Goal: Information Seeking & Learning: Learn about a topic

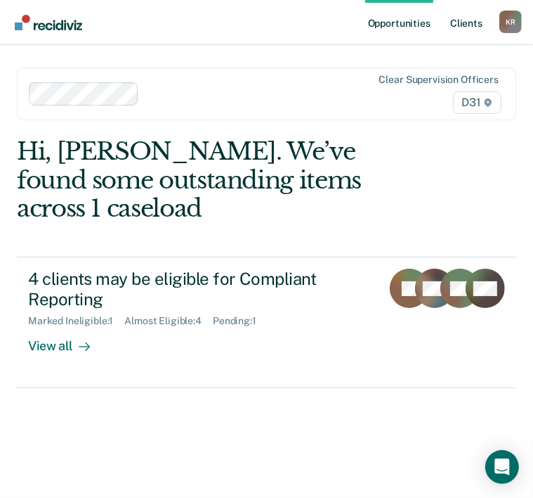
click at [466, 27] on link "Client s" at bounding box center [467, 22] width 38 height 45
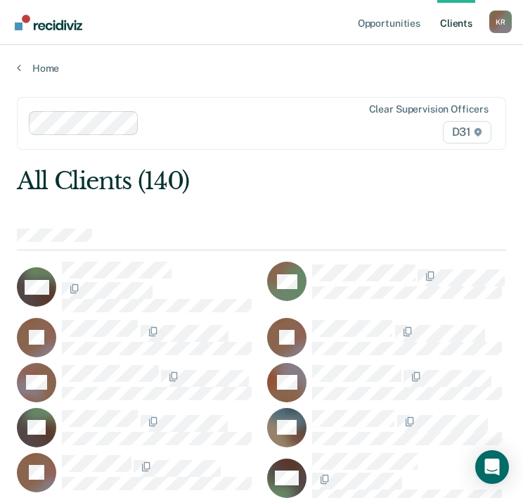
scroll to position [5128, 0]
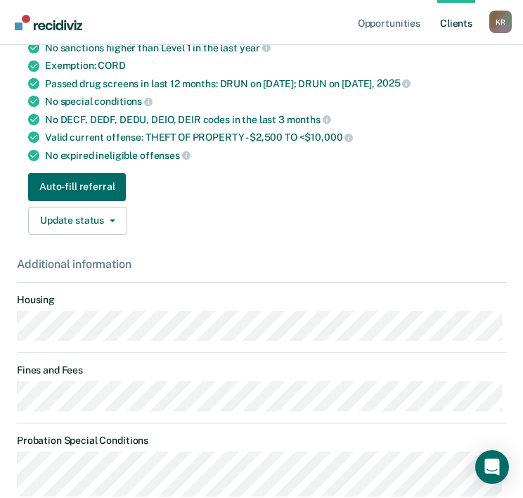
scroll to position [351, 0]
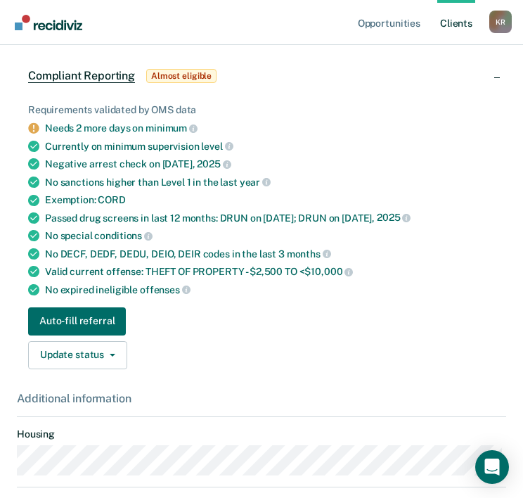
click at [453, 24] on link "Client s" at bounding box center [456, 22] width 38 height 45
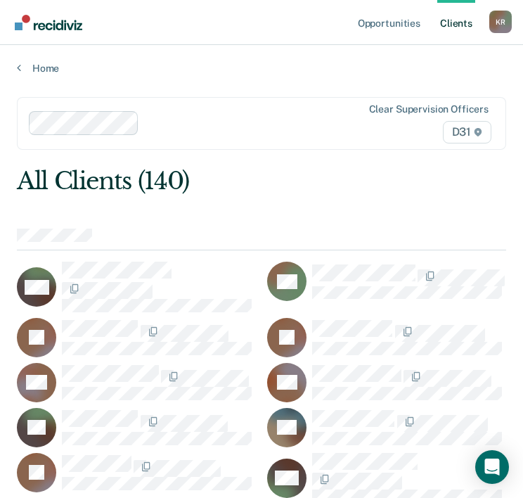
scroll to position [5179, 0]
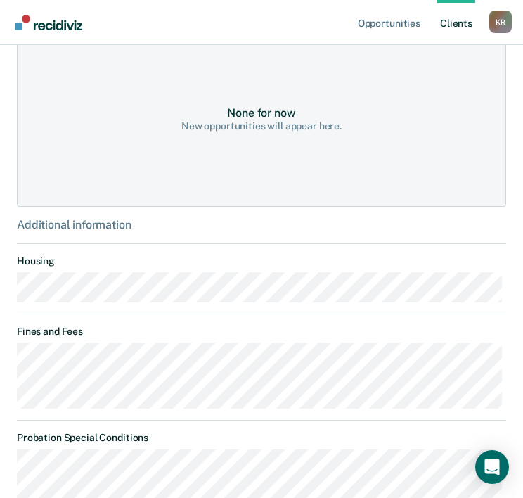
scroll to position [492, 0]
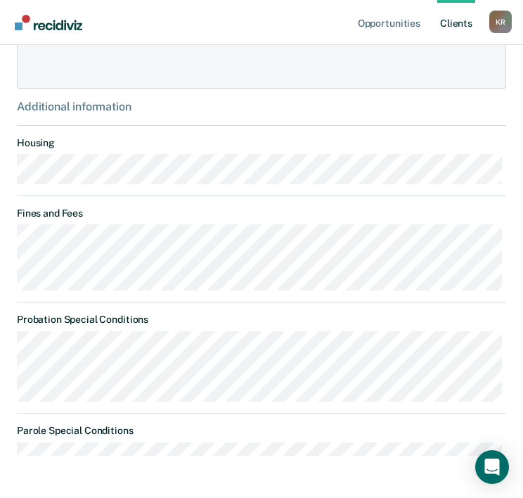
click at [453, 17] on link "Client s" at bounding box center [456, 22] width 38 height 45
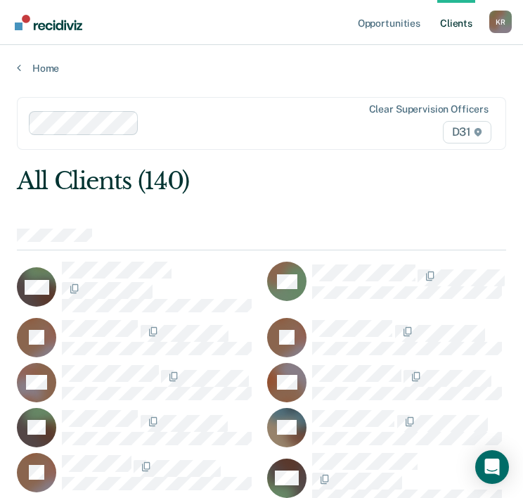
scroll to position [5432, 0]
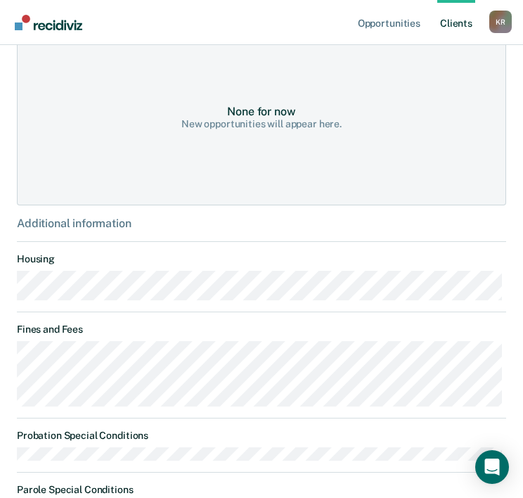
scroll to position [562, 0]
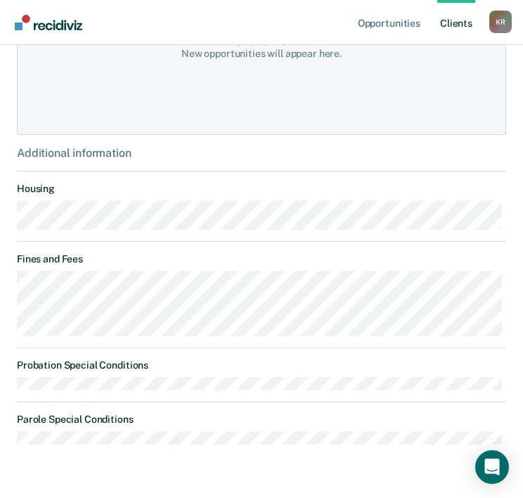
click at [449, 27] on link "Client s" at bounding box center [456, 22] width 38 height 45
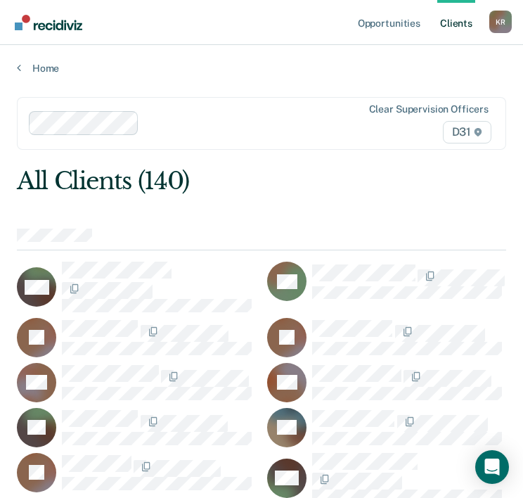
scroll to position [5634, 0]
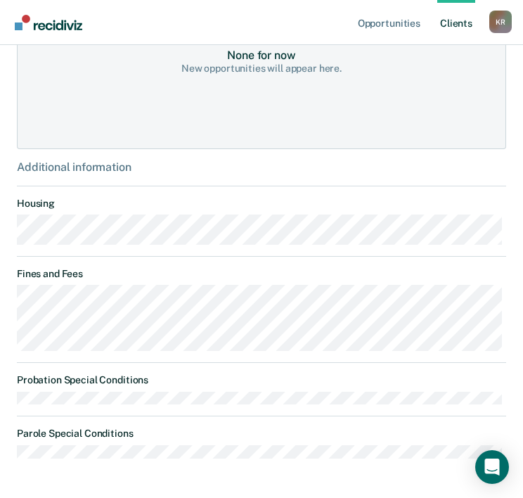
scroll to position [576, 0]
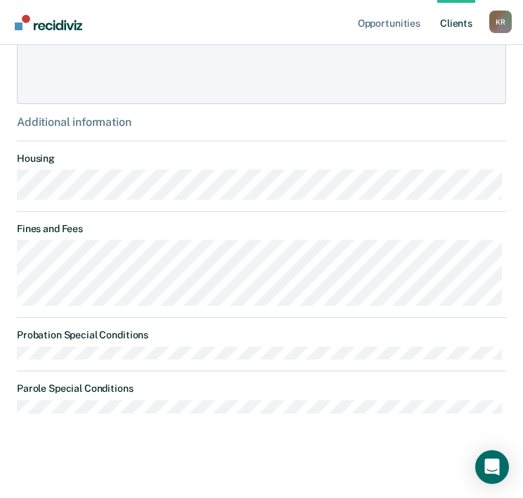
click at [458, 32] on link "Client s" at bounding box center [456, 22] width 38 height 45
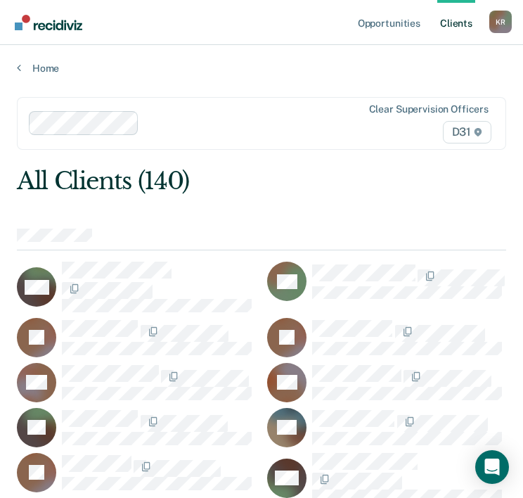
scroll to position [5786, 0]
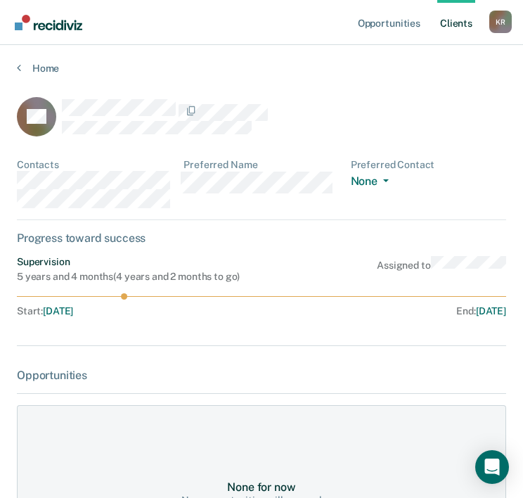
click at [467, 25] on link "Client s" at bounding box center [456, 22] width 38 height 45
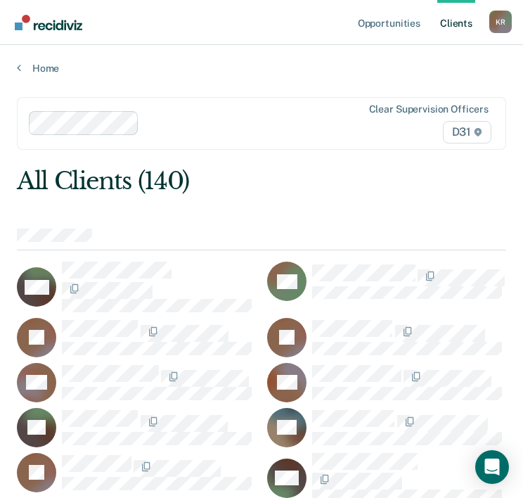
scroll to position [5837, 0]
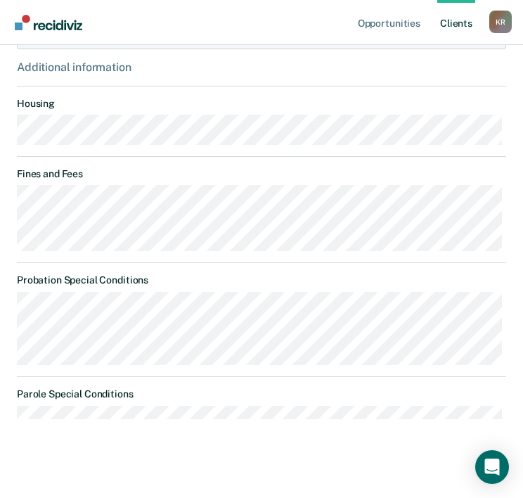
scroll to position [562, 0]
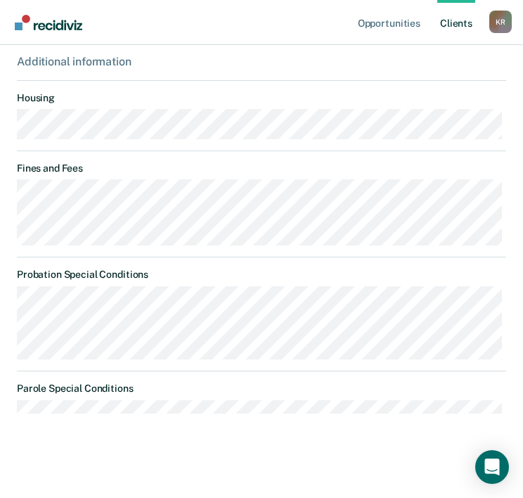
click at [465, 27] on link "Client s" at bounding box center [456, 22] width 38 height 45
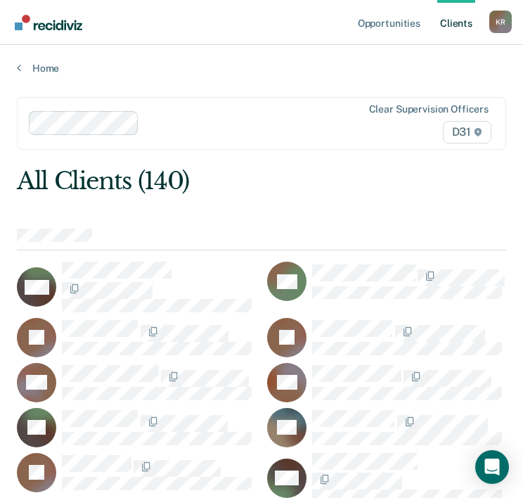
scroll to position [6191, 0]
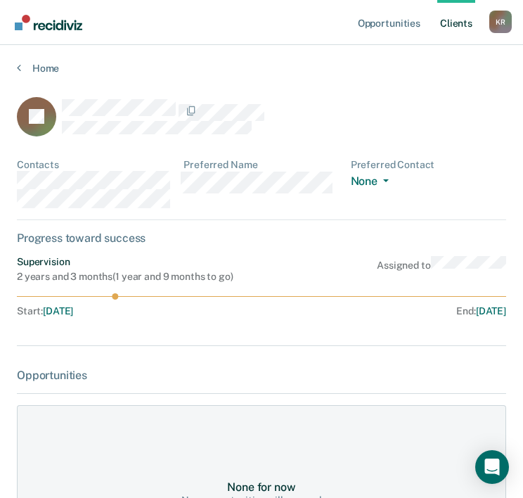
scroll to position [562, 0]
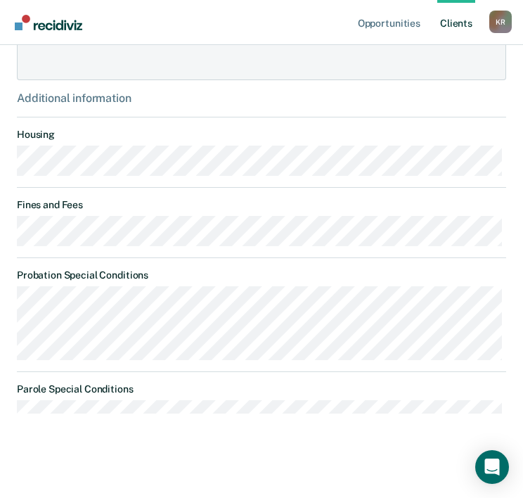
click at [437, 23] on link "Client s" at bounding box center [456, 22] width 38 height 45
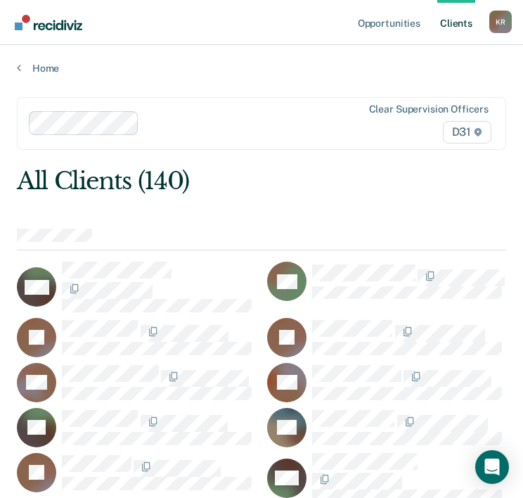
scroll to position [6646, 0]
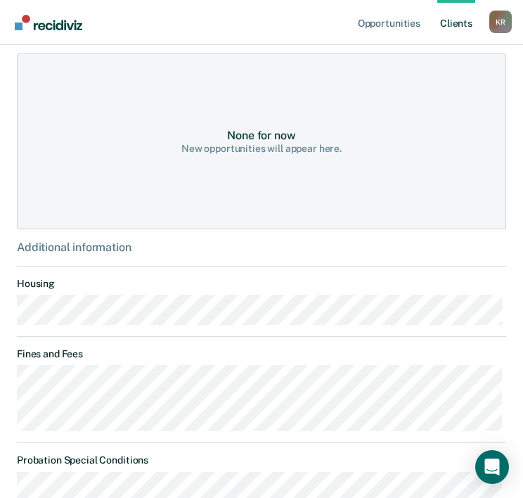
scroll to position [422, 0]
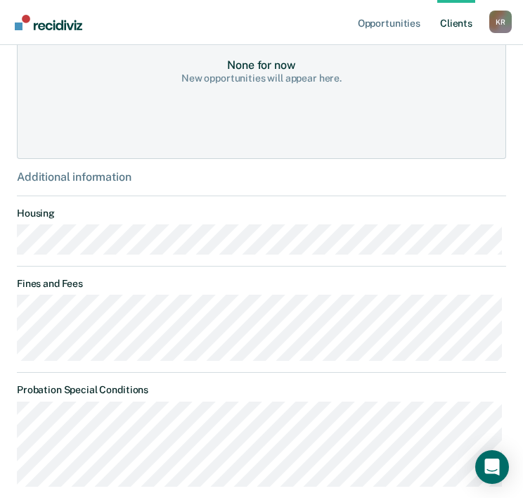
click at [437, 29] on link "Client s" at bounding box center [456, 22] width 38 height 45
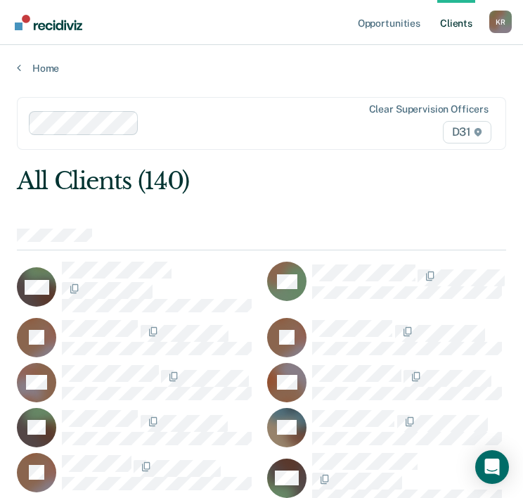
scroll to position [6946, 0]
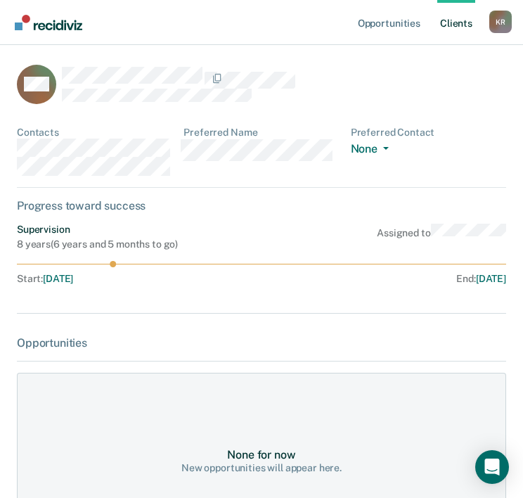
scroll to position [562, 0]
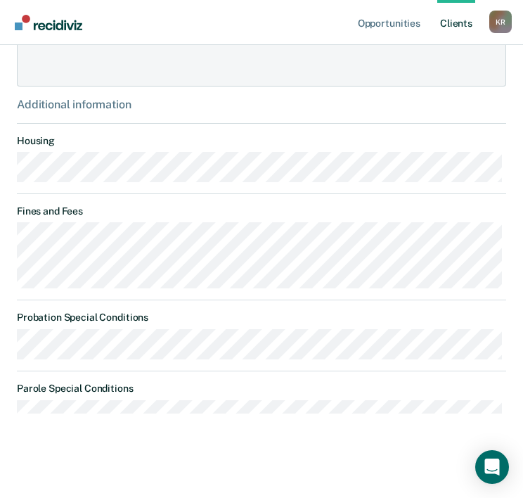
click at [445, 34] on link "Client s" at bounding box center [456, 22] width 38 height 45
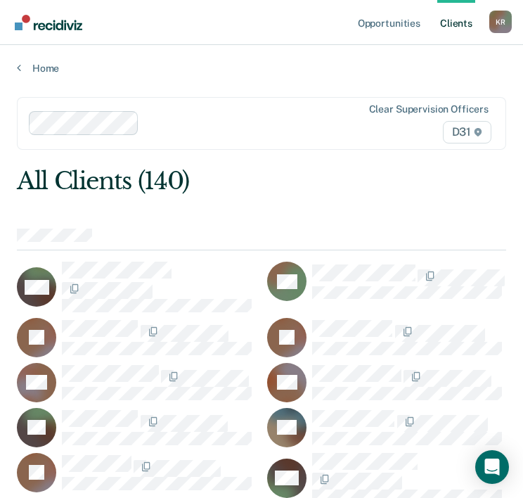
scroll to position [6946, 0]
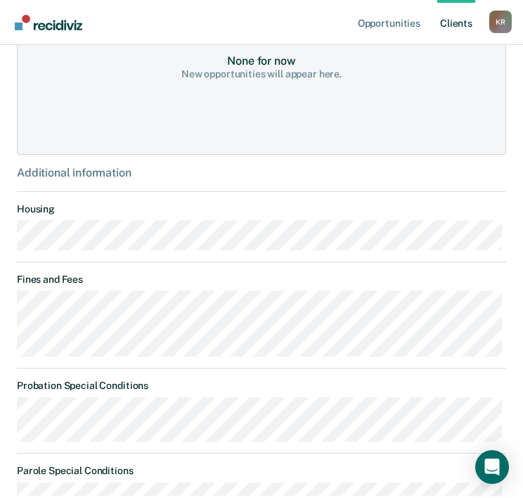
scroll to position [281, 0]
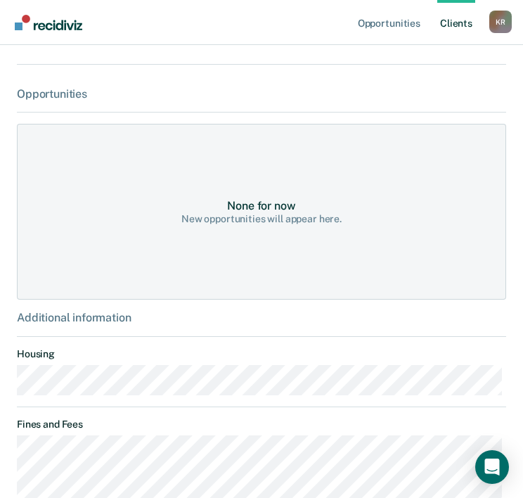
click at [447, 18] on link "Client s" at bounding box center [456, 22] width 38 height 45
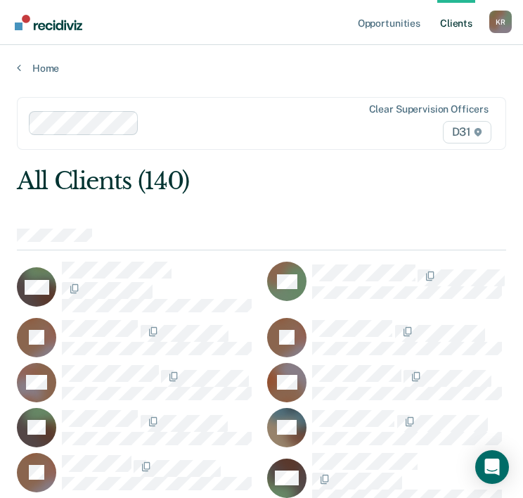
scroll to position [6946, 0]
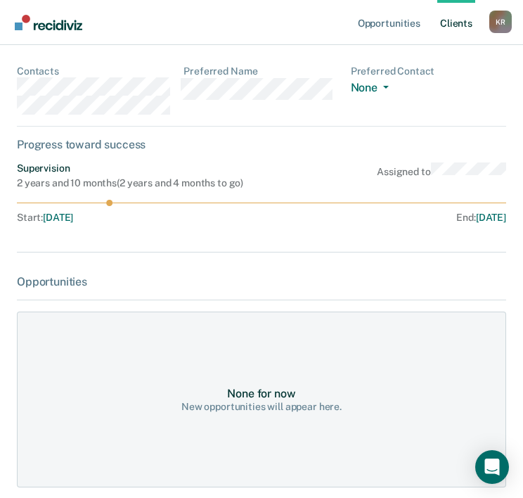
scroll to position [422, 0]
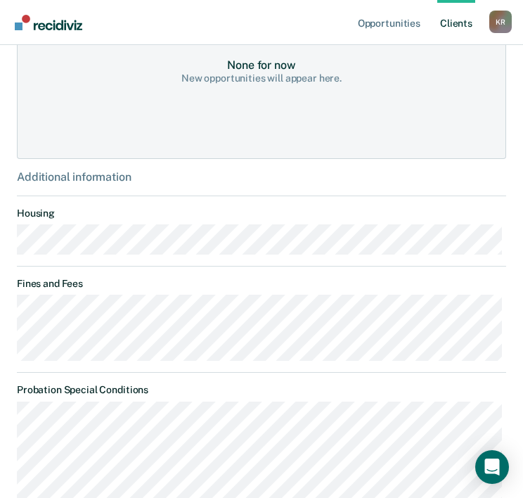
click at [438, 22] on link "Client s" at bounding box center [456, 22] width 38 height 45
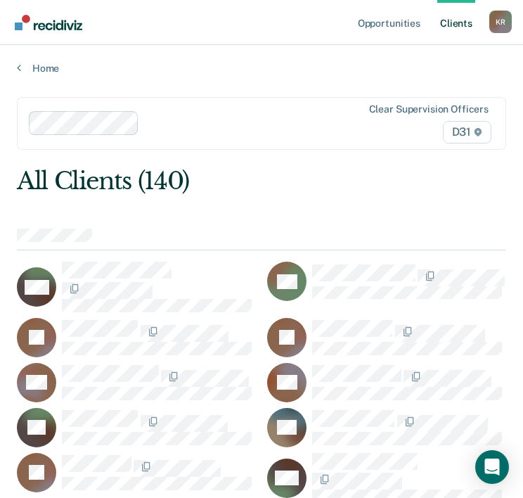
scroll to position [1131, 0]
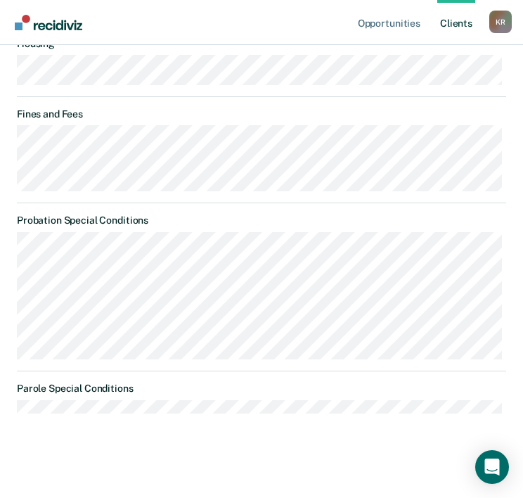
scroll to position [633, 0]
click at [443, 22] on link "Client s" at bounding box center [456, 22] width 38 height 45
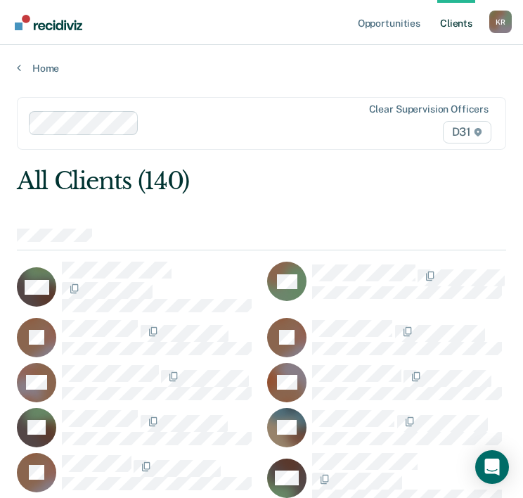
scroll to position [1181, 0]
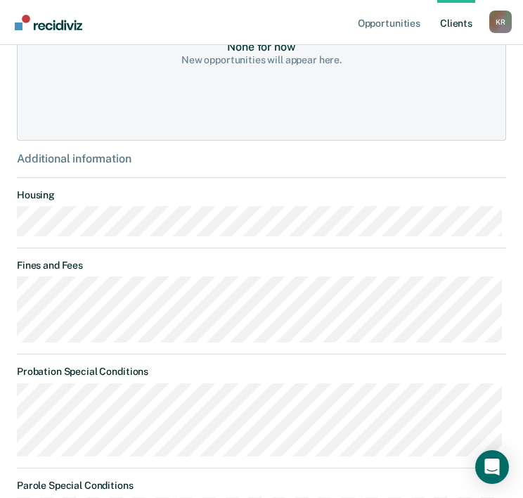
scroll to position [492, 0]
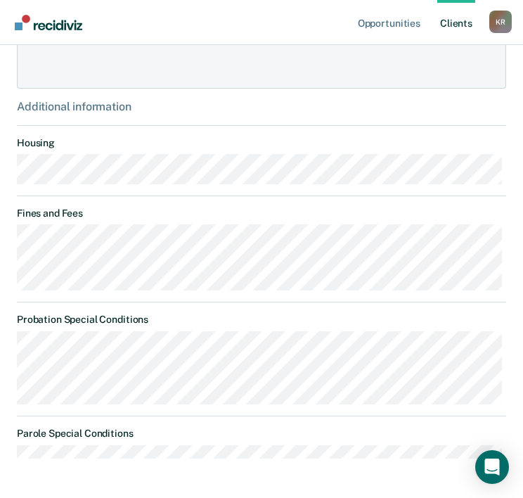
click at [442, 24] on link "Client s" at bounding box center [456, 22] width 38 height 45
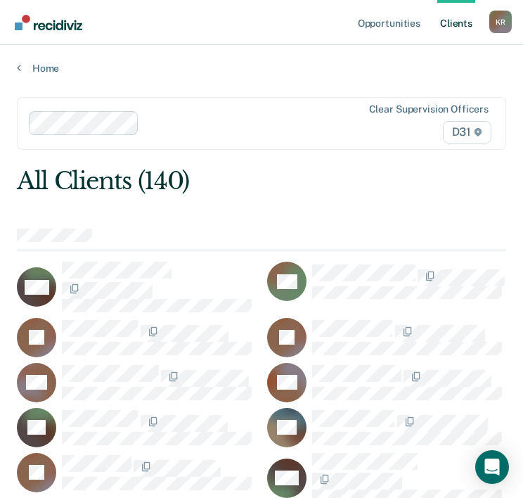
scroll to position [2244, 0]
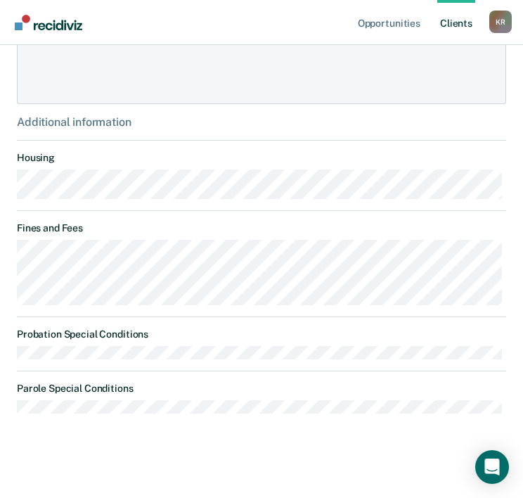
scroll to position [696, 0]
click at [446, 32] on link "Client s" at bounding box center [456, 22] width 38 height 45
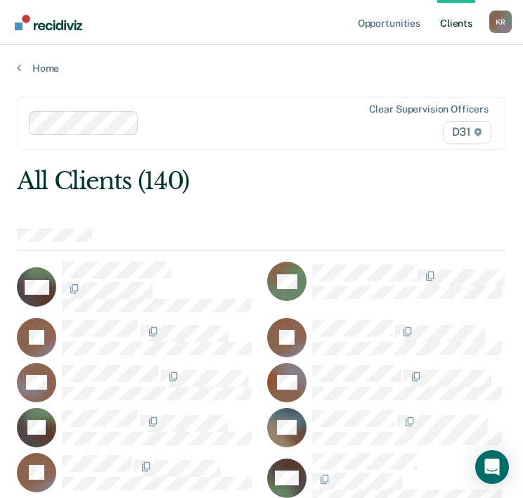
scroll to position [5027, 0]
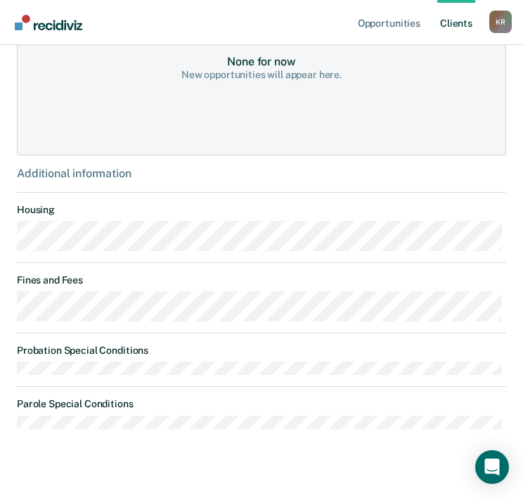
scroll to position [540, 0]
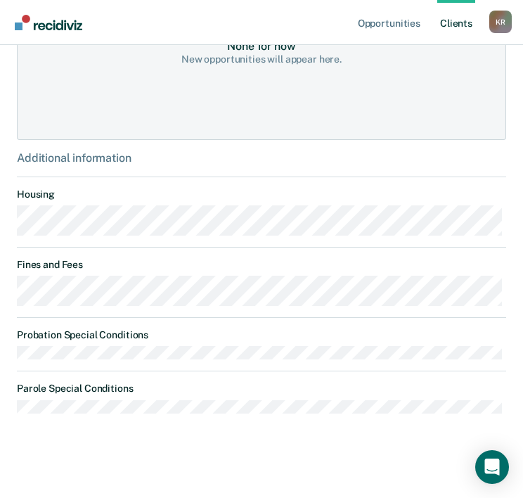
click at [465, 25] on link "Client s" at bounding box center [456, 22] width 38 height 45
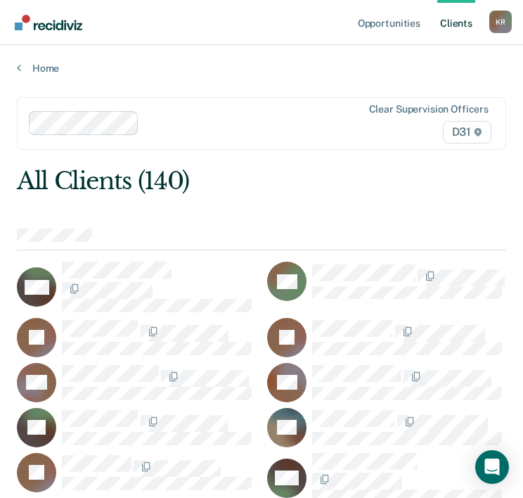
scroll to position [5887, 0]
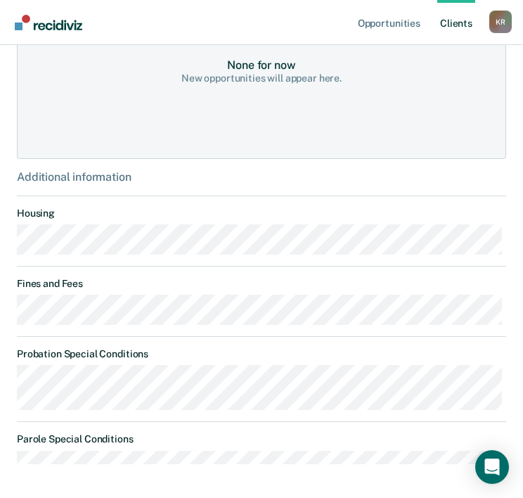
scroll to position [562, 0]
